Goal: Information Seeking & Learning: Stay updated

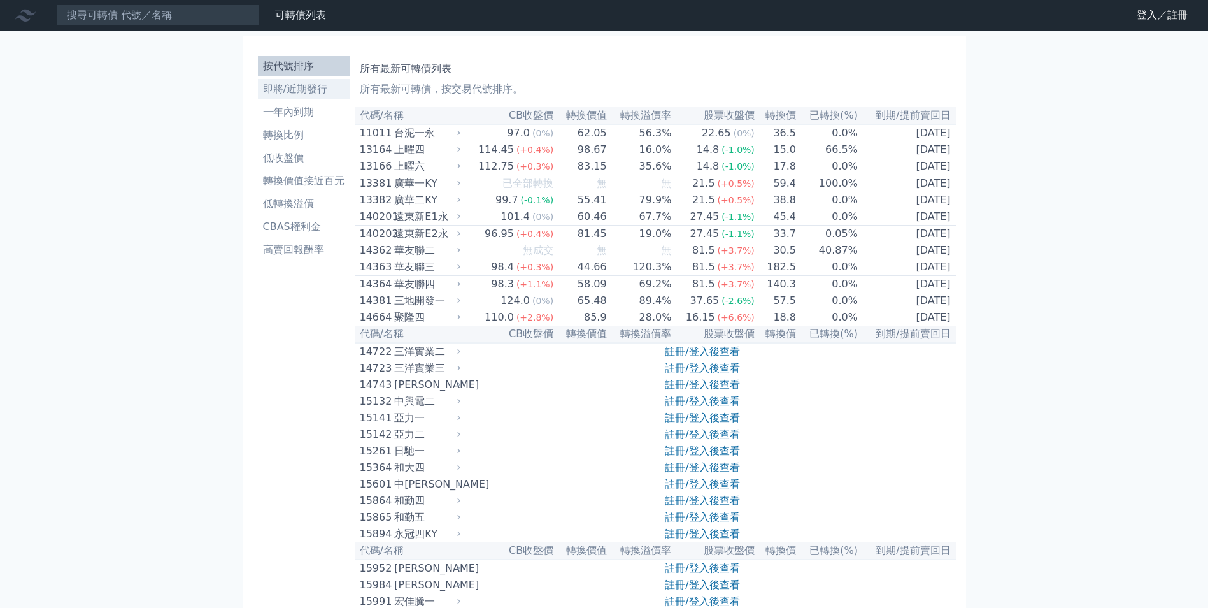
click at [301, 83] on li "即將/近期發行" at bounding box center [304, 89] width 92 height 15
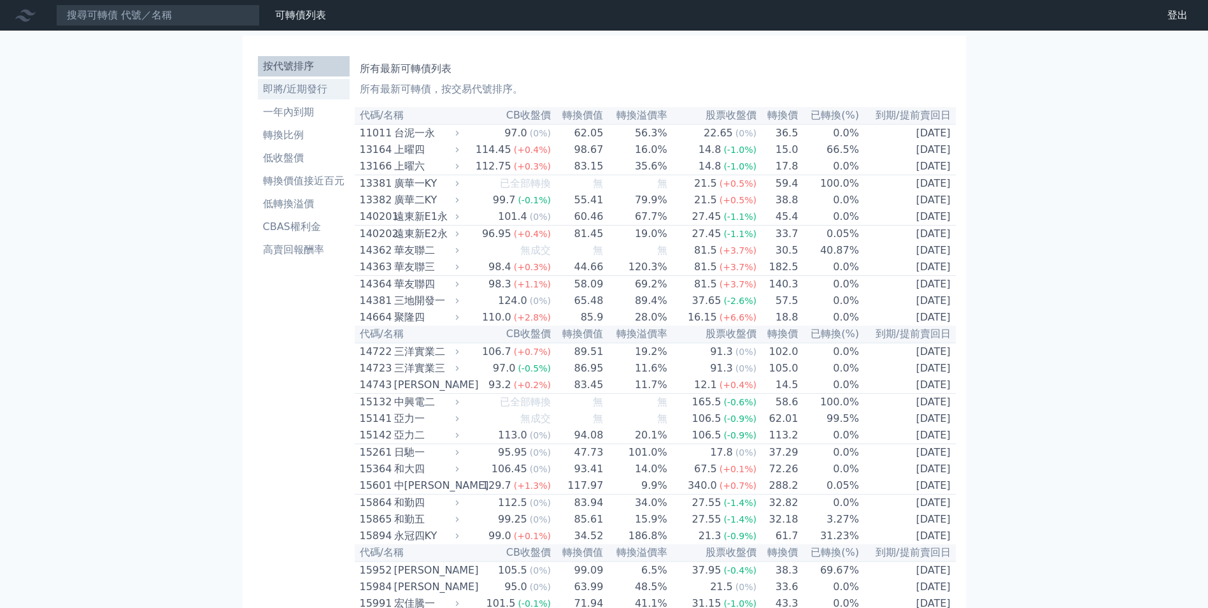
click at [313, 89] on li "即將/近期發行" at bounding box center [304, 89] width 92 height 15
